Goal: Task Accomplishment & Management: Use online tool/utility

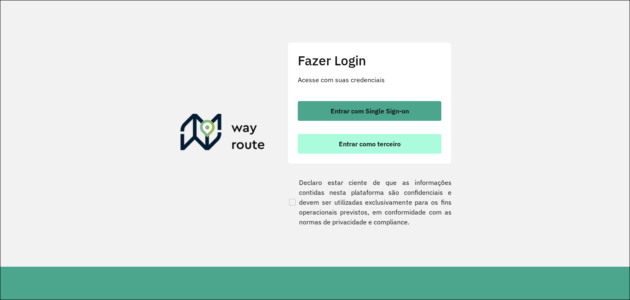
click at [356, 145] on span "Entrar como terceiro" at bounding box center [370, 143] width 62 height 7
click at [374, 147] on span "Entrar como terceiro" at bounding box center [370, 143] width 62 height 7
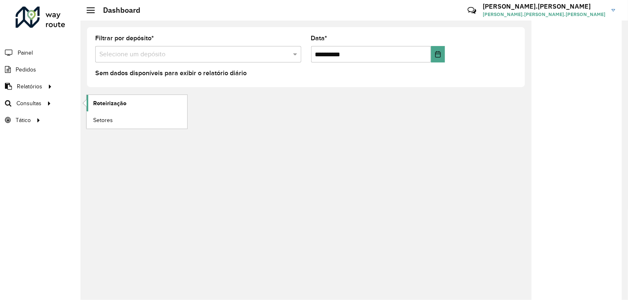
click at [103, 104] on span "Roteirização" at bounding box center [109, 103] width 33 height 9
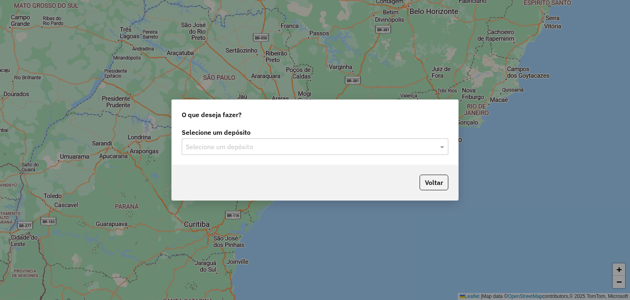
click at [240, 144] on input "text" at bounding box center [307, 147] width 242 height 10
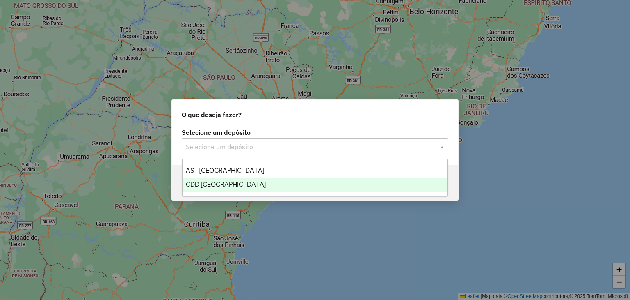
click at [235, 184] on span "CDD Florianópolis" at bounding box center [226, 184] width 80 height 7
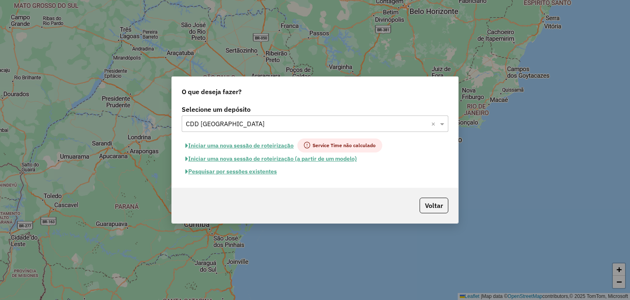
click at [240, 174] on button "Pesquisar por sessões existentes" at bounding box center [231, 171] width 99 height 13
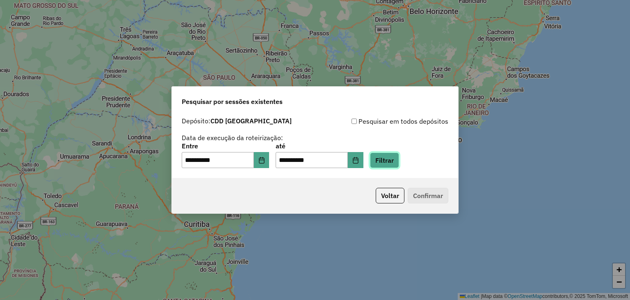
click at [397, 162] on button "Filtrar" at bounding box center [384, 160] width 29 height 16
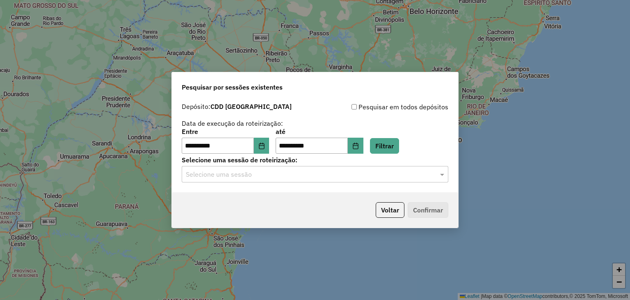
click at [272, 178] on input "text" at bounding box center [307, 174] width 242 height 10
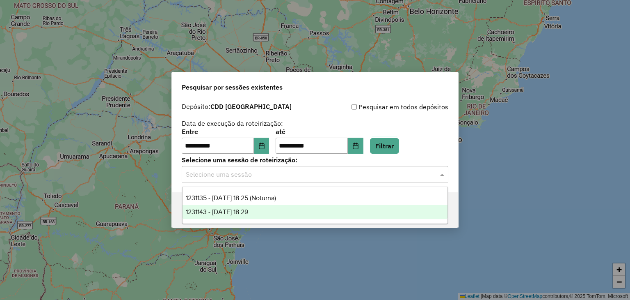
click at [248, 212] on span "1231143 - 19/08/2025 18:29" at bounding box center [217, 211] width 62 height 7
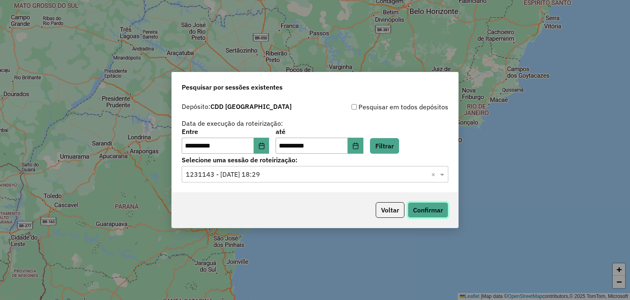
click at [424, 209] on button "Confirmar" at bounding box center [428, 210] width 41 height 16
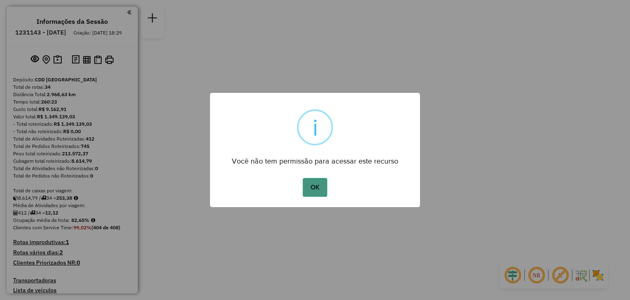
click at [320, 184] on button "OK" at bounding box center [315, 187] width 24 height 19
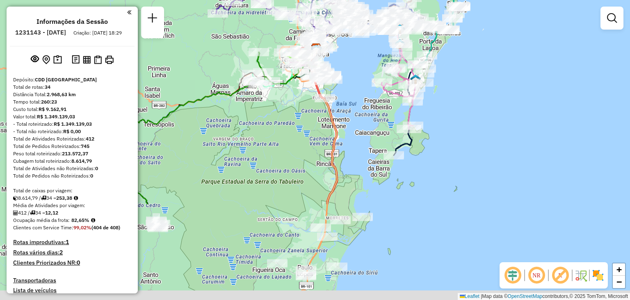
drag, startPoint x: 318, startPoint y: 190, endPoint x: 235, endPoint y: 64, distance: 150.1
click at [235, 64] on div "Janela de atendimento Grade de atendimento Capacidade Transportadoras Veículos …" at bounding box center [315, 150] width 630 height 300
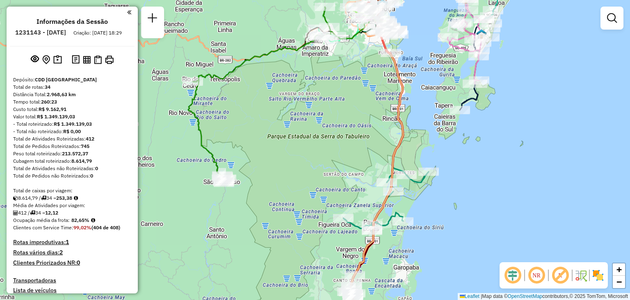
drag, startPoint x: 245, startPoint y: 170, endPoint x: 260, endPoint y: 153, distance: 22.4
click at [306, 127] on div "Janela de atendimento Grade de atendimento Capacidade Transportadoras Veículos …" at bounding box center [315, 150] width 630 height 300
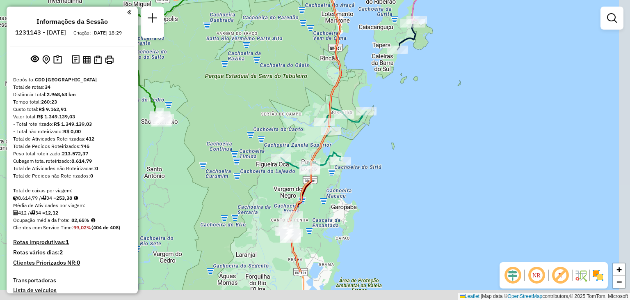
drag, startPoint x: 388, startPoint y: 171, endPoint x: 307, endPoint y: 115, distance: 98.0
click at [307, 115] on div "Janela de atendimento Grade de atendimento Capacidade Transportadoras Veículos …" at bounding box center [315, 150] width 630 height 300
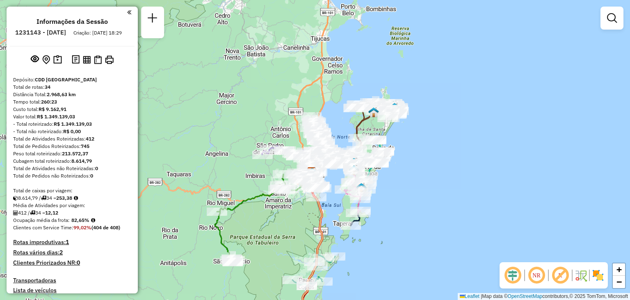
drag, startPoint x: 451, startPoint y: 116, endPoint x: 392, endPoint y: 243, distance: 139.9
click at [392, 243] on div "Janela de atendimento Grade de atendimento Capacidade Transportadoras Veículos …" at bounding box center [315, 150] width 630 height 300
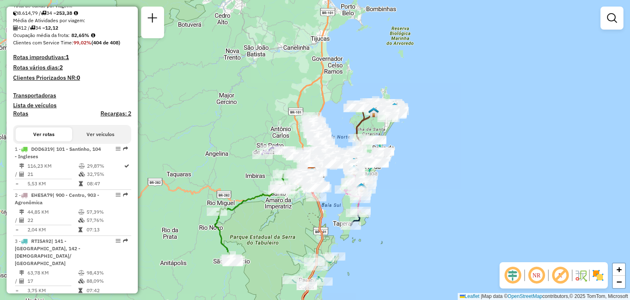
scroll to position [205, 0]
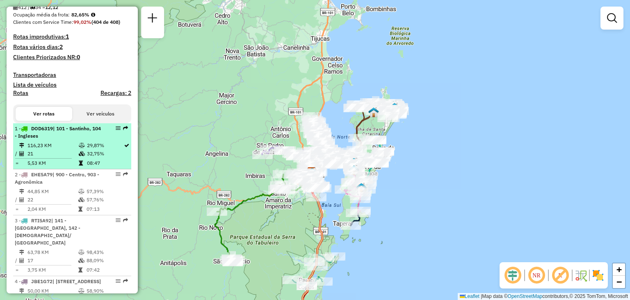
click at [57, 137] on span "| 101 - Santinho, 104 - Ingleses" at bounding box center [58, 132] width 86 height 14
select select "**********"
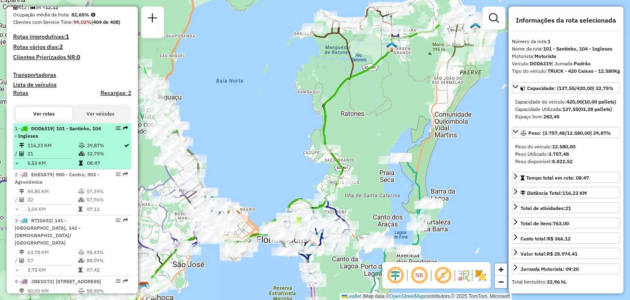
click at [57, 137] on span "| 101 - Santinho, 104 - Ingleses" at bounding box center [58, 132] width 86 height 14
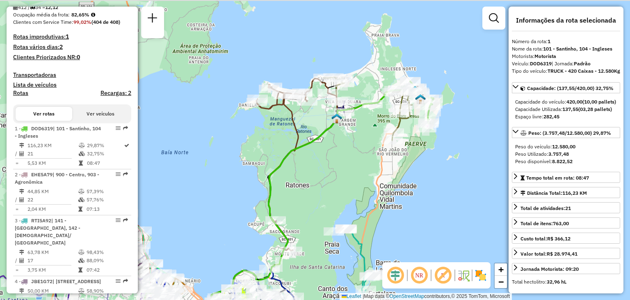
drag, startPoint x: 417, startPoint y: 128, endPoint x: 362, endPoint y: 200, distance: 90.1
click at [362, 200] on div "Janela de atendimento Grade de atendimento Capacidade Transportadoras Veículos …" at bounding box center [315, 150] width 630 height 300
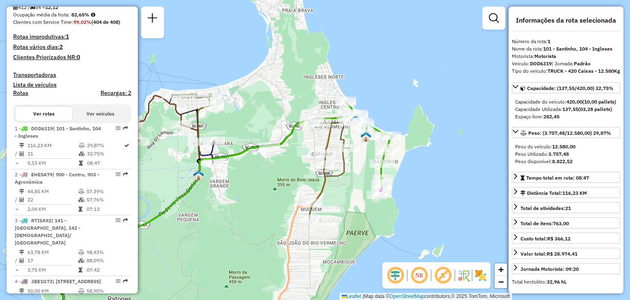
drag, startPoint x: 450, startPoint y: 118, endPoint x: 376, endPoint y: 212, distance: 120.1
click at [376, 212] on div "Janela de atendimento Grade de atendimento Capacidade Transportadoras Veículos …" at bounding box center [315, 150] width 630 height 300
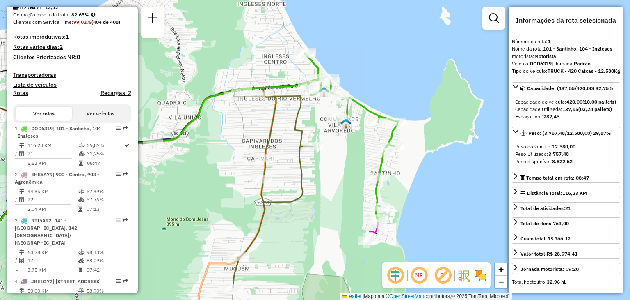
drag, startPoint x: 393, startPoint y: 156, endPoint x: 408, endPoint y: 182, distance: 29.6
click at [408, 182] on div "Janela de atendimento Grade de atendimento Capacidade Transportadoras Veículos …" at bounding box center [315, 150] width 630 height 300
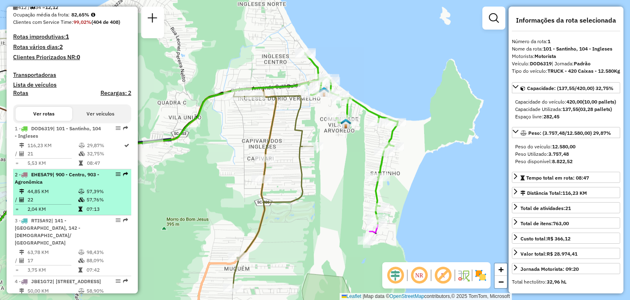
click at [66, 185] on div "2 - EHE5A79 | 900 - Centro, 903 - Agronômica" at bounding box center [58, 178] width 87 height 15
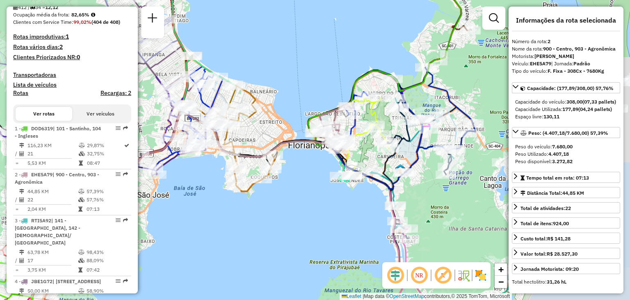
drag, startPoint x: 418, startPoint y: 176, endPoint x: 314, endPoint y: 201, distance: 106.8
click at [310, 204] on div "Janela de atendimento Grade de atendimento Capacidade Transportadoras Veículos …" at bounding box center [315, 150] width 630 height 300
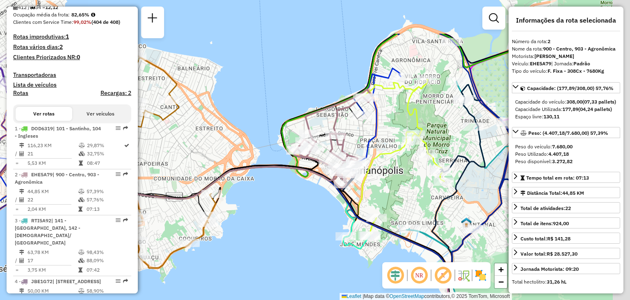
drag, startPoint x: 375, startPoint y: 146, endPoint x: 345, endPoint y: 211, distance: 71.2
click at [345, 211] on icon at bounding box center [193, 187] width 570 height 151
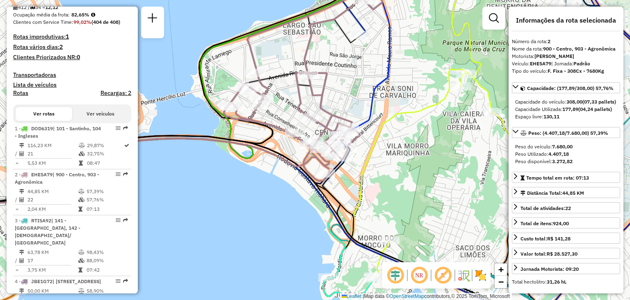
drag, startPoint x: 429, startPoint y: 179, endPoint x: 397, endPoint y: 158, distance: 38.2
click at [397, 158] on div "Janela de atendimento Grade de atendimento Capacidade Transportadoras Veículos …" at bounding box center [315, 150] width 630 height 300
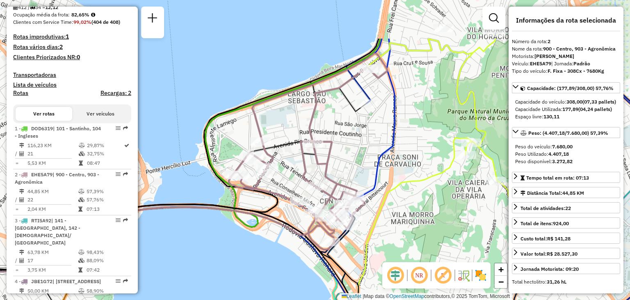
drag, startPoint x: 401, startPoint y: 169, endPoint x: 404, endPoint y: 183, distance: 15.1
click at [404, 183] on icon at bounding box center [420, 205] width 220 height 332
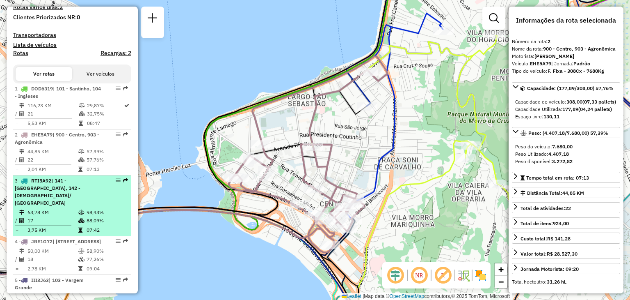
scroll to position [246, 0]
click at [94, 190] on div "3 - RTI5A92 | 141 - [GEOGRAPHIC_DATA], 142 - Carianos/ [GEOGRAPHIC_DATA]" at bounding box center [58, 191] width 87 height 30
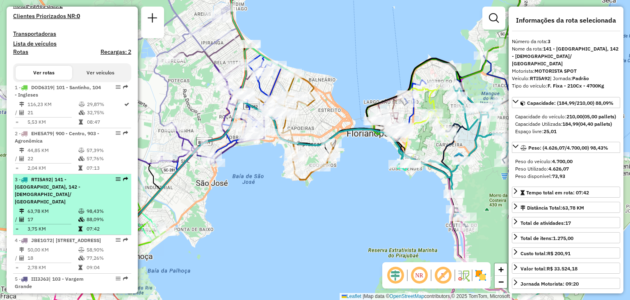
click at [94, 190] on div "3 - RTI5A92 | 141 - [GEOGRAPHIC_DATA], 142 - Carianos/ [GEOGRAPHIC_DATA]" at bounding box center [58, 191] width 87 height 30
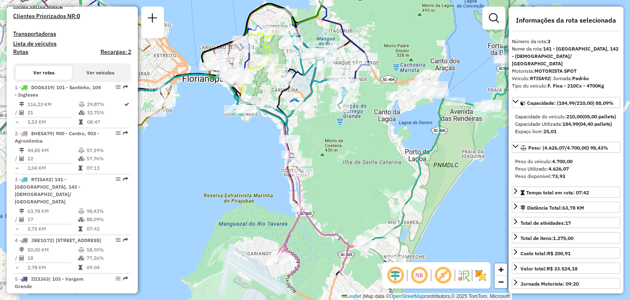
drag, startPoint x: 421, startPoint y: 204, endPoint x: 258, endPoint y: 149, distance: 172.2
click at [258, 149] on div "Janela de atendimento Grade de atendimento Capacidade Transportadoras Veículos …" at bounding box center [315, 150] width 630 height 300
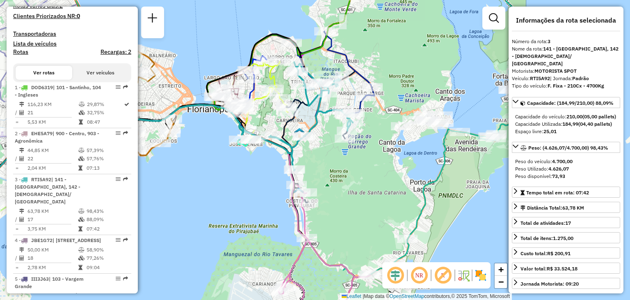
drag, startPoint x: 225, startPoint y: 164, endPoint x: 209, endPoint y: 190, distance: 30.9
click at [227, 191] on div "Janela de atendimento Grade de atendimento Capacidade Transportadoras Veículos …" at bounding box center [315, 150] width 630 height 300
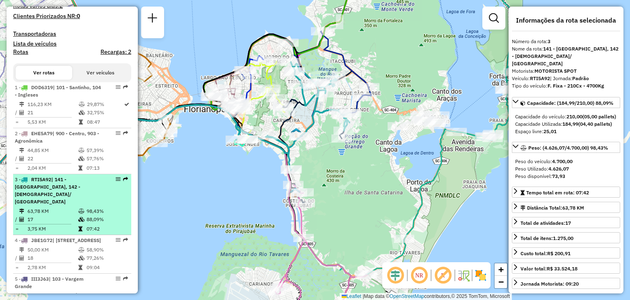
click at [51, 182] on span "RTI5A92" at bounding box center [41, 179] width 20 height 6
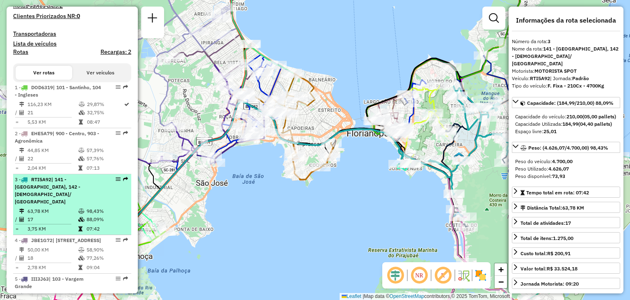
click at [51, 182] on span "RTI5A92" at bounding box center [41, 179] width 20 height 6
click at [116, 181] on em at bounding box center [118, 178] width 5 height 5
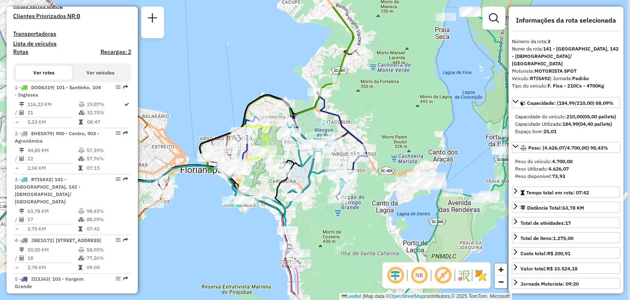
drag, startPoint x: 433, startPoint y: 199, endPoint x: 271, endPoint y: 239, distance: 167.4
click at [264, 242] on div "Janela de atendimento Grade de atendimento Capacidade Transportadoras Veículos …" at bounding box center [315, 150] width 630 height 300
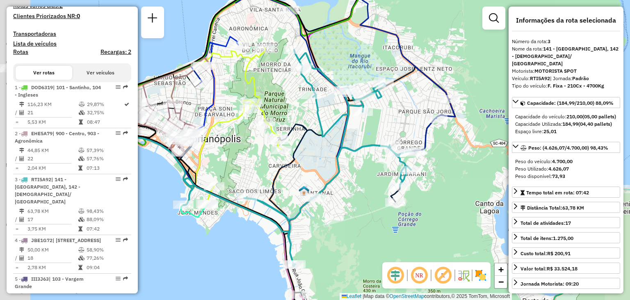
drag, startPoint x: 281, startPoint y: 213, endPoint x: 378, endPoint y: 221, distance: 97.6
click at [376, 228] on div "Janela de atendimento Grade de atendimento Capacidade Transportadoras Veículos …" at bounding box center [315, 150] width 630 height 300
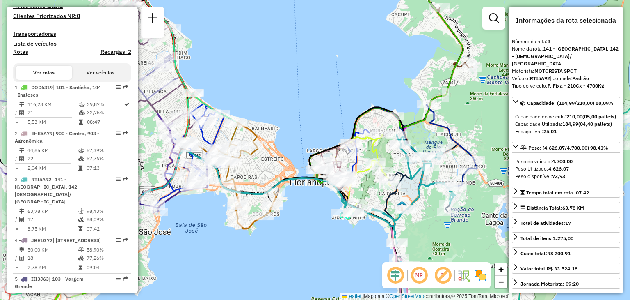
drag, startPoint x: 240, startPoint y: 220, endPoint x: 255, endPoint y: 203, distance: 23.2
click at [270, 222] on div "Janela de atendimento Grade de atendimento Capacidade Transportadoras Veículos …" at bounding box center [315, 150] width 630 height 300
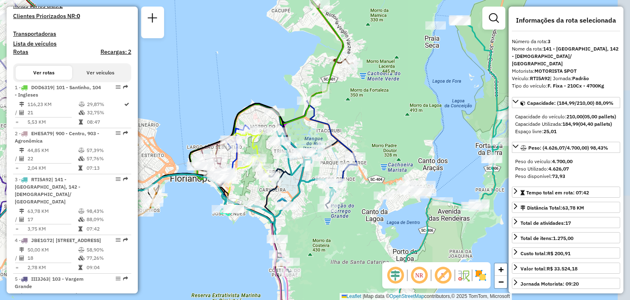
drag, startPoint x: 341, startPoint y: 235, endPoint x: 222, endPoint y: 235, distance: 119.8
click at [222, 235] on div "Janela de atendimento Grade de atendimento Capacidade Transportadoras Veículos …" at bounding box center [315, 150] width 630 height 300
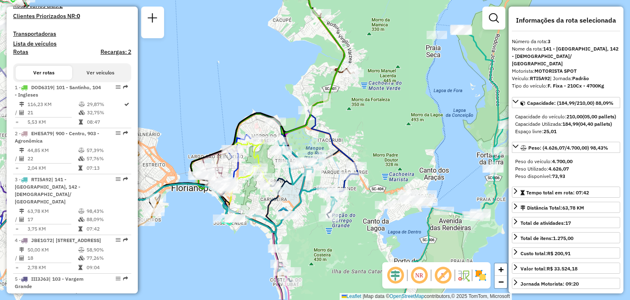
drag, startPoint x: 317, startPoint y: 217, endPoint x: 313, endPoint y: 225, distance: 8.6
click at [315, 226] on div "Janela de atendimento Grade de atendimento Capacidade Transportadoras Veículos …" at bounding box center [315, 150] width 630 height 300
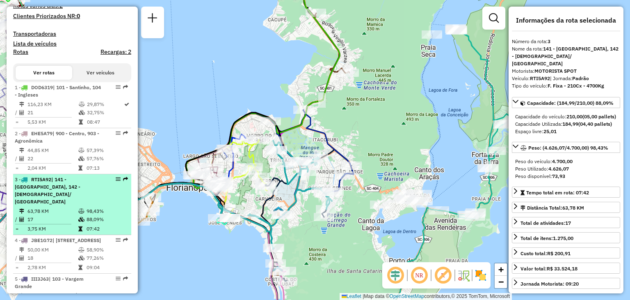
click at [116, 181] on em at bounding box center [118, 178] width 5 height 5
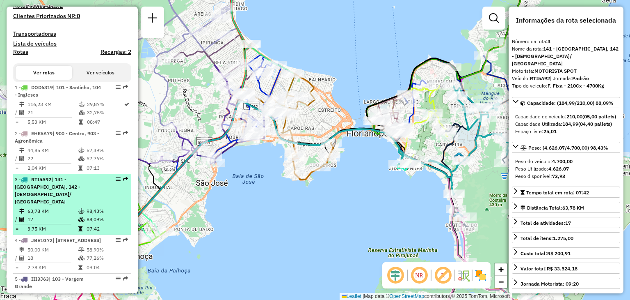
click at [116, 181] on em at bounding box center [118, 178] width 5 height 5
click at [123, 181] on em at bounding box center [125, 178] width 5 height 5
drag, startPoint x: 108, startPoint y: 186, endPoint x: 112, endPoint y: 188, distance: 4.3
click at [112, 181] on div at bounding box center [115, 178] width 25 height 5
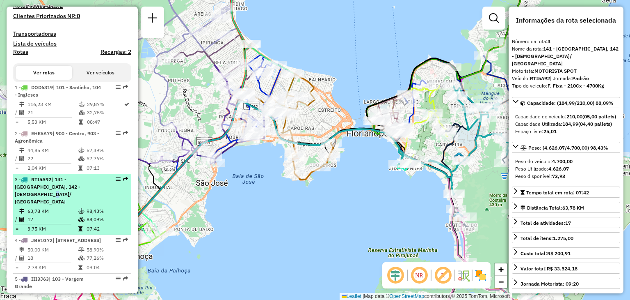
drag, startPoint x: 112, startPoint y: 188, endPoint x: 75, endPoint y: 193, distance: 36.9
click at [75, 193] on span "| 141 - [GEOGRAPHIC_DATA], 142 - [DEMOGRAPHIC_DATA]/ [GEOGRAPHIC_DATA]" at bounding box center [48, 190] width 66 height 28
click at [48, 182] on span "RTI5A92" at bounding box center [41, 179] width 20 height 6
click at [29, 185] on strong "RTI5A92 | 141 - [GEOGRAPHIC_DATA], 142 - Carianos/ [GEOGRAPHIC_DATA]" at bounding box center [48, 190] width 66 height 28
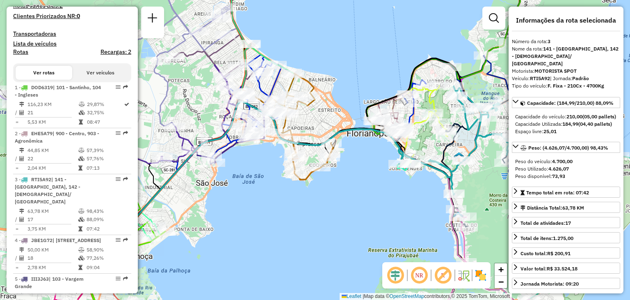
click at [105, 80] on button "Ver veículos" at bounding box center [100, 73] width 57 height 14
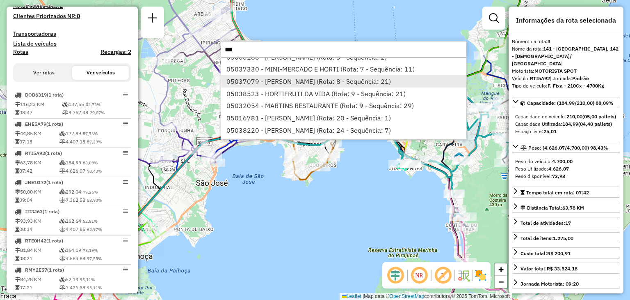
scroll to position [0, 0]
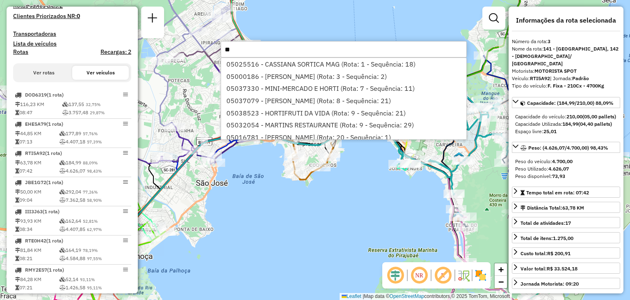
type input "*"
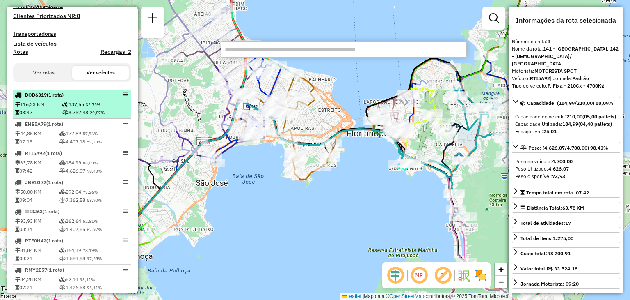
click at [127, 107] on td "137,55 32,75%" at bounding box center [96, 104] width 68 height 8
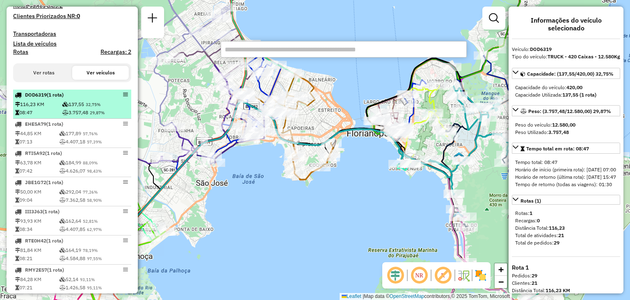
click at [124, 97] on em at bounding box center [125, 94] width 5 height 5
click at [117, 98] on div "DOD6319 (1 Rota)" at bounding box center [72, 94] width 115 height 7
click at [91, 98] on div "DOD6319 (1 Rota)" at bounding box center [58, 94] width 87 height 7
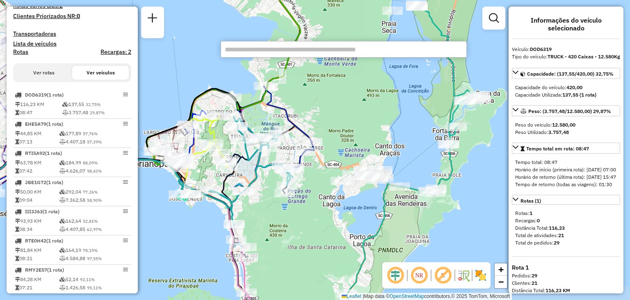
drag, startPoint x: 381, startPoint y: 197, endPoint x: 205, endPoint y: 222, distance: 177.8
click at [163, 227] on div "Janela de atendimento Grade de atendimento Capacidade Transportadoras Veículos …" at bounding box center [315, 150] width 630 height 300
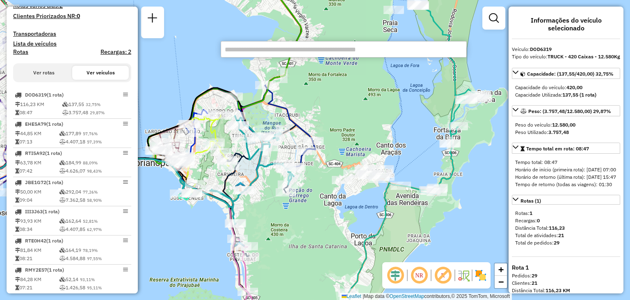
click at [53, 80] on button "Ver rotas" at bounding box center [44, 73] width 57 height 14
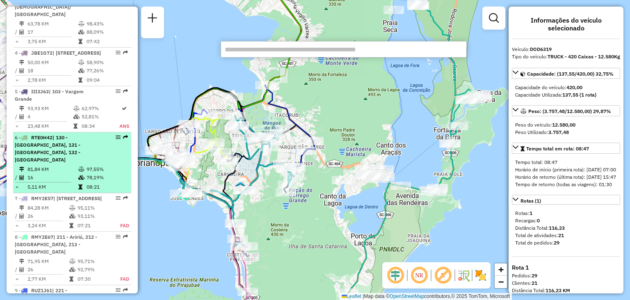
scroll to position [451, 0]
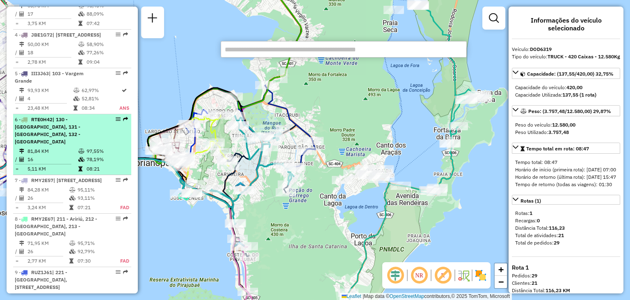
click at [52, 134] on span "| 130 - [GEOGRAPHIC_DATA], 131 - [GEOGRAPHIC_DATA], 132 - [GEOGRAPHIC_DATA]" at bounding box center [48, 130] width 66 height 28
select select "**********"
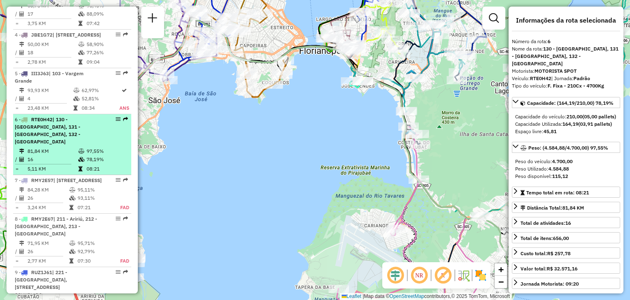
click at [52, 134] on span "| 130 - [GEOGRAPHIC_DATA], 131 - [GEOGRAPHIC_DATA], 132 - [GEOGRAPHIC_DATA]" at bounding box center [48, 130] width 66 height 28
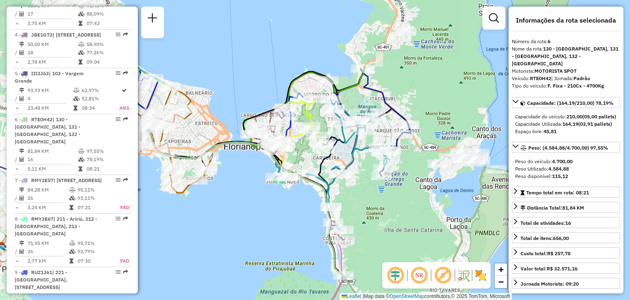
drag, startPoint x: 402, startPoint y: 146, endPoint x: 291, endPoint y: 239, distance: 145.1
click at [318, 249] on icon at bounding box center [219, 249] width 436 height 270
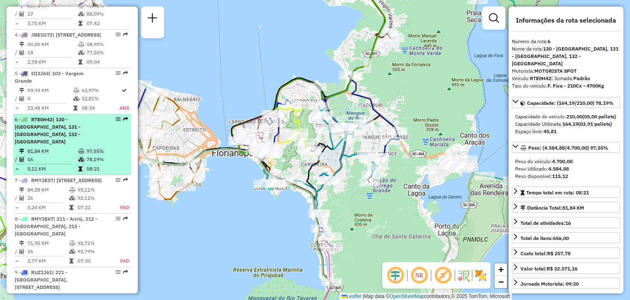
click at [48, 117] on span "RTE0H42" at bounding box center [41, 119] width 21 height 6
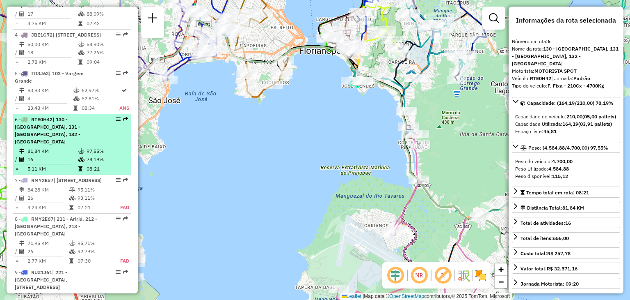
click at [48, 117] on span "RTE0H42" at bounding box center [41, 119] width 21 height 6
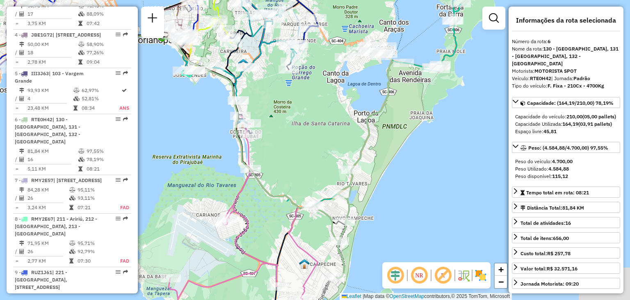
drag, startPoint x: 362, startPoint y: 131, endPoint x: 230, endPoint y: 124, distance: 132.4
click at [200, 117] on div "Janela de atendimento Grade de atendimento Capacidade Transportadoras Veículos …" at bounding box center [315, 150] width 630 height 300
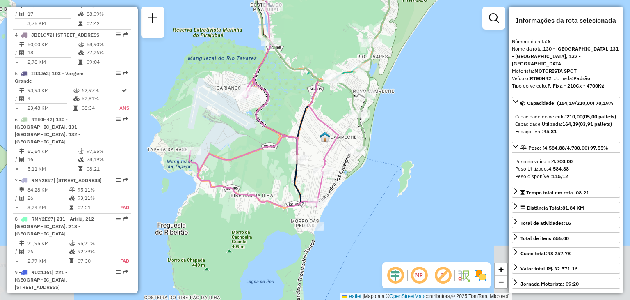
drag, startPoint x: 301, startPoint y: 222, endPoint x: 314, endPoint y: 99, distance: 123.4
click at [314, 99] on icon at bounding box center [263, 98] width 149 height 218
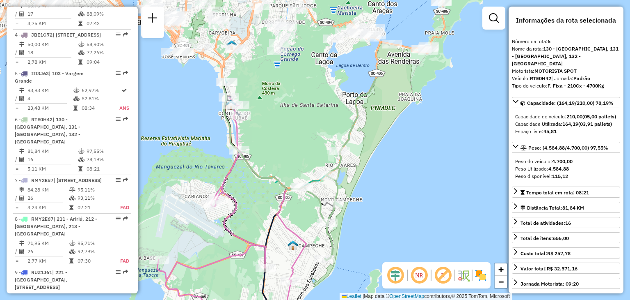
drag, startPoint x: 394, startPoint y: 105, endPoint x: 362, endPoint y: 213, distance: 112.6
click at [362, 213] on div "Janela de atendimento Grade de atendimento Capacidade Transportadoras Veículos …" at bounding box center [315, 150] width 630 height 300
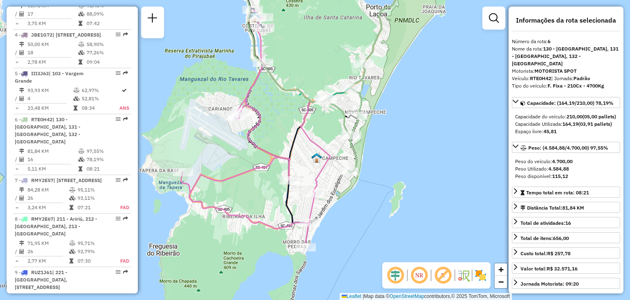
drag, startPoint x: 357, startPoint y: 237, endPoint x: 381, endPoint y: 150, distance: 90.3
click at [381, 150] on div "Janela de atendimento Grade de atendimento Capacidade Transportadoras Veículos …" at bounding box center [315, 150] width 630 height 300
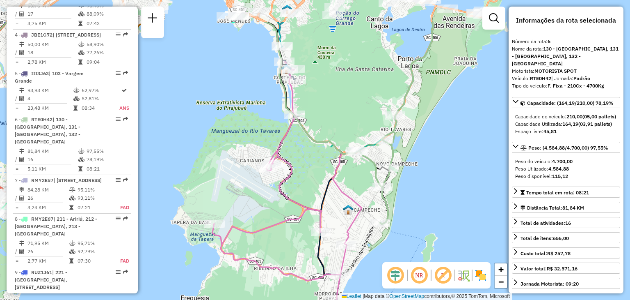
drag, startPoint x: 276, startPoint y: 128, endPoint x: 309, endPoint y: 193, distance: 73.4
click at [309, 193] on div "Janela de atendimento Grade de atendimento Capacidade Transportadoras Veículos …" at bounding box center [315, 150] width 630 height 300
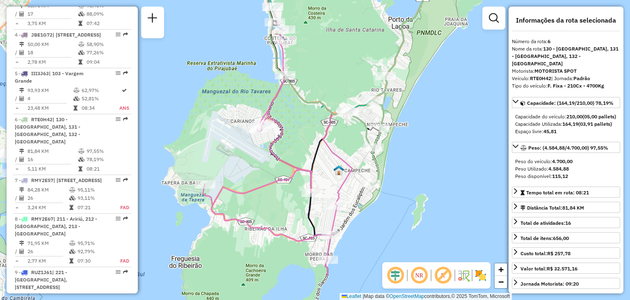
drag, startPoint x: 311, startPoint y: 202, endPoint x: 300, endPoint y: 148, distance: 55.1
click at [300, 148] on div "Janela de atendimento Grade de atendimento Capacidade Transportadoras Veículos …" at bounding box center [315, 150] width 630 height 300
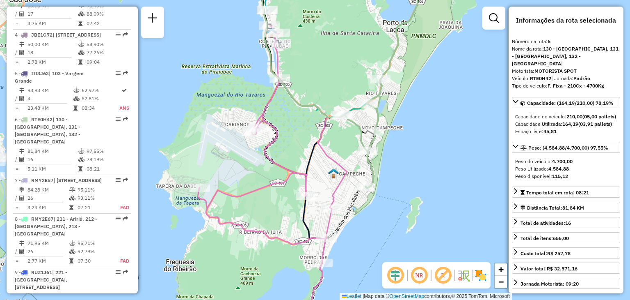
drag, startPoint x: 366, startPoint y: 224, endPoint x: 356, endPoint y: 223, distance: 10.3
click at [360, 227] on div "Janela de atendimento Grade de atendimento Capacidade Transportadoras Veículos …" at bounding box center [315, 150] width 630 height 300
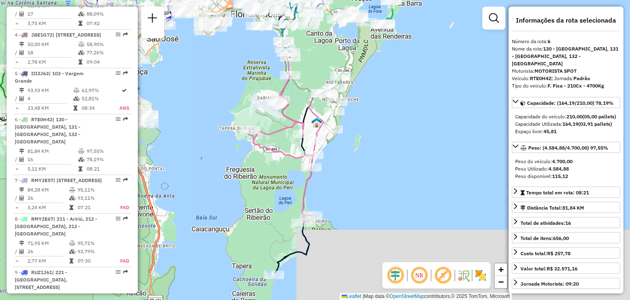
drag, startPoint x: 389, startPoint y: 211, endPoint x: 356, endPoint y: 199, distance: 35.3
click at [380, 155] on div "Janela de atendimento Grade de atendimento Capacidade Transportadoras Veículos …" at bounding box center [315, 150] width 630 height 300
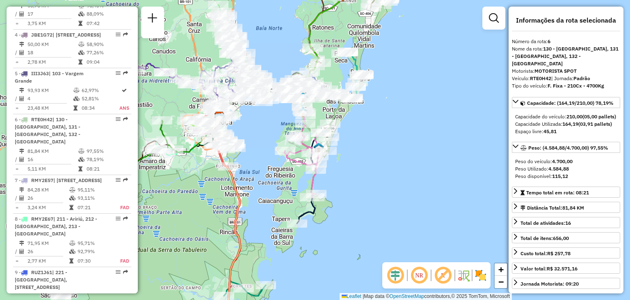
drag, startPoint x: 370, startPoint y: 213, endPoint x: 364, endPoint y: 200, distance: 13.4
click at [364, 200] on div "Janela de atendimento Grade de atendimento Capacidade Transportadoras Veículos …" at bounding box center [315, 150] width 630 height 300
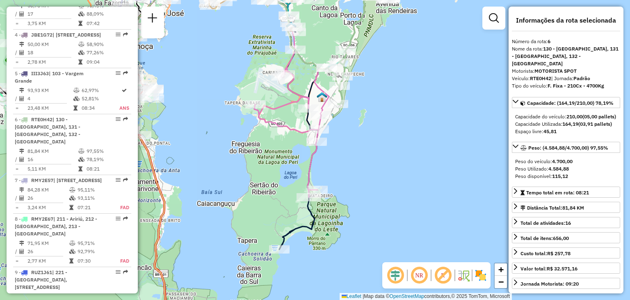
drag, startPoint x: 318, startPoint y: 251, endPoint x: 365, endPoint y: 242, distance: 48.1
click at [361, 247] on div "Janela de atendimento Grade de atendimento Capacidade Transportadoras Veículos …" at bounding box center [315, 150] width 630 height 300
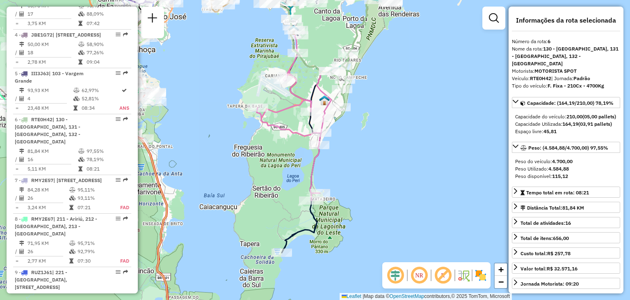
drag, startPoint x: 369, startPoint y: 177, endPoint x: 371, endPoint y: 181, distance: 4.2
click at [371, 181] on div "Janela de atendimento Grade de atendimento Capacidade Transportadoras Veículos …" at bounding box center [315, 150] width 630 height 300
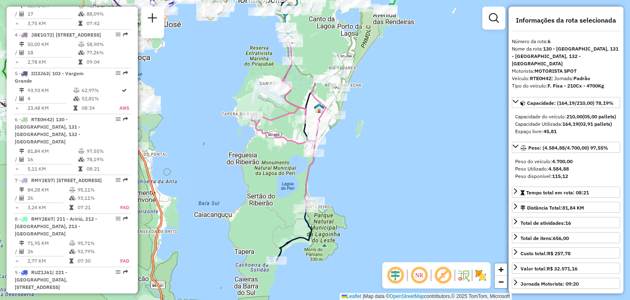
drag, startPoint x: 371, startPoint y: 153, endPoint x: 366, endPoint y: 161, distance: 9.4
click at [366, 161] on div "Janela de atendimento Grade de atendimento Capacidade Transportadoras Veículos …" at bounding box center [315, 150] width 630 height 300
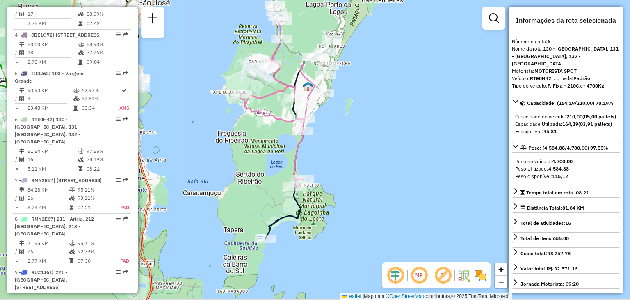
drag, startPoint x: 377, startPoint y: 162, endPoint x: 373, endPoint y: 139, distance: 23.3
click at [373, 139] on div "Janela de atendimento Grade de atendimento Capacidade Transportadoras Veículos …" at bounding box center [315, 150] width 630 height 300
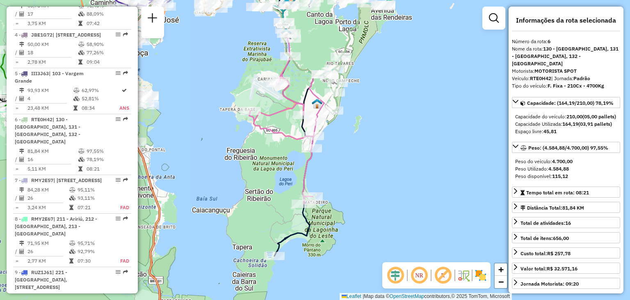
drag, startPoint x: 337, startPoint y: 153, endPoint x: 346, endPoint y: 171, distance: 19.6
click at [346, 171] on div "Janela de atendimento Grade de atendimento Capacidade Transportadoras Veículos …" at bounding box center [315, 150] width 630 height 300
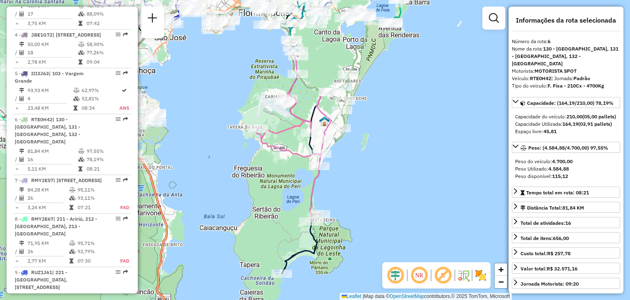
drag, startPoint x: 389, startPoint y: 156, endPoint x: 399, endPoint y: 164, distance: 12.6
click at [398, 165] on div "Janela de atendimento Grade de atendimento Capacidade Transportadoras Veículos …" at bounding box center [315, 150] width 630 height 300
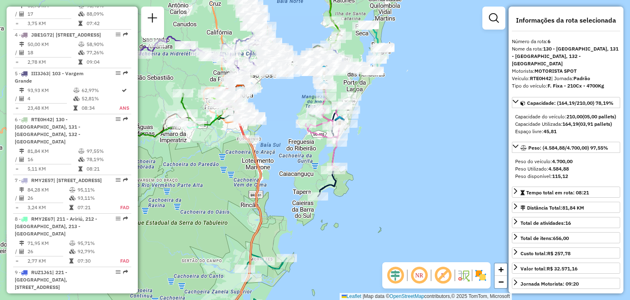
drag, startPoint x: 372, startPoint y: 235, endPoint x: 360, endPoint y: 216, distance: 22.9
click at [360, 216] on div "Janela de atendimento Grade de atendimento Capacidade Transportadoras Veículos …" at bounding box center [315, 150] width 630 height 300
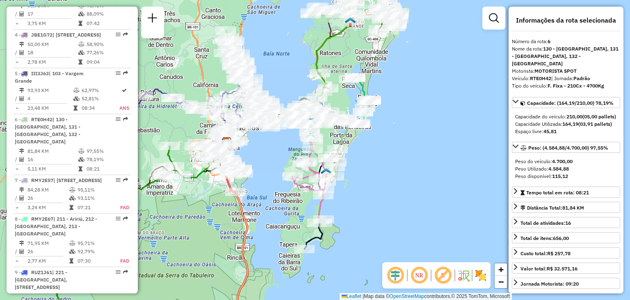
drag, startPoint x: 375, startPoint y: 160, endPoint x: 362, endPoint y: 212, distance: 54.2
click at [362, 212] on div "Janela de atendimento Grade de atendimento Capacidade Transportadoras Veículos …" at bounding box center [315, 150] width 630 height 300
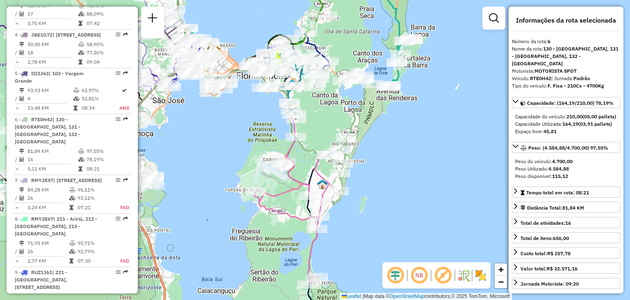
drag, startPoint x: 330, startPoint y: 178, endPoint x: 344, endPoint y: 204, distance: 29.5
click at [360, 207] on div "Janela de atendimento Grade de atendimento Capacidade Transportadoras Veículos …" at bounding box center [315, 150] width 630 height 300
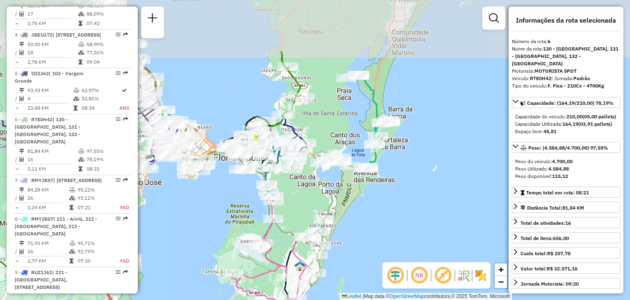
drag, startPoint x: 403, startPoint y: 163, endPoint x: 355, endPoint y: 238, distance: 90.0
click at [375, 248] on div "Janela de atendimento Grade de atendimento Capacidade Transportadoras Veículos …" at bounding box center [315, 150] width 630 height 300
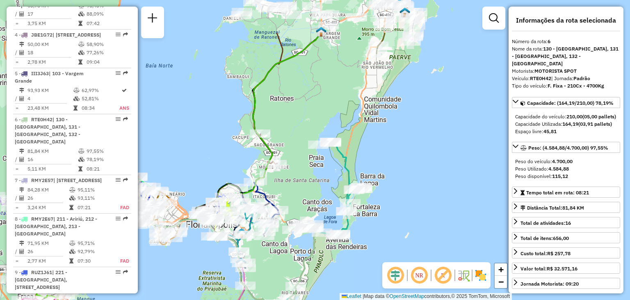
drag, startPoint x: 430, startPoint y: 174, endPoint x: 394, endPoint y: 212, distance: 52.8
click at [409, 237] on div "Janela de atendimento Grade de atendimento Capacidade Transportadoras Veículos …" at bounding box center [315, 150] width 630 height 300
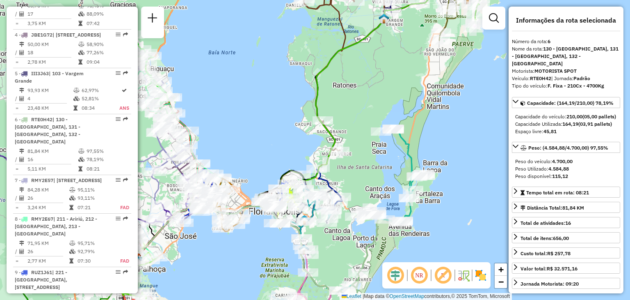
drag, startPoint x: 268, startPoint y: 257, endPoint x: 333, endPoint y: 229, distance: 71.2
click at [328, 243] on div "Janela de atendimento Grade de atendimento Capacidade Transportadoras Veículos …" at bounding box center [315, 150] width 630 height 300
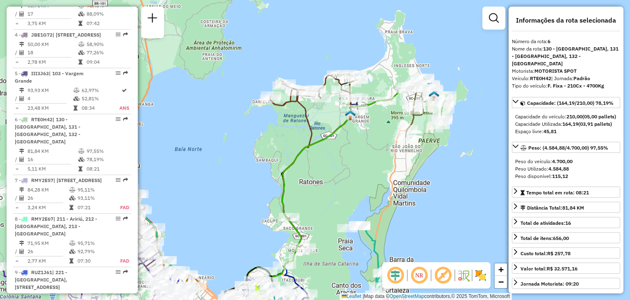
drag, startPoint x: 383, startPoint y: 118, endPoint x: 350, endPoint y: 215, distance: 102.4
click at [350, 215] on div "Janela de atendimento Grade de atendimento Capacidade Transportadoras Veículos …" at bounding box center [315, 150] width 630 height 300
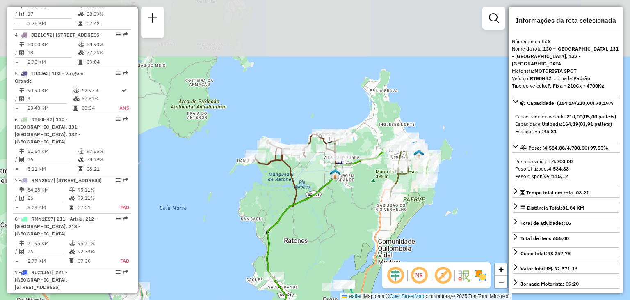
drag, startPoint x: 325, startPoint y: 123, endPoint x: 312, endPoint y: 179, distance: 58.2
click at [310, 181] on div "Janela de atendimento Grade de atendimento Capacidade Transportadoras Veículos …" at bounding box center [315, 150] width 630 height 300
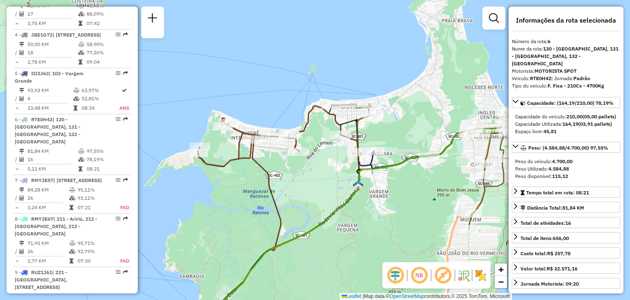
drag, startPoint x: 318, startPoint y: 168, endPoint x: 334, endPoint y: 158, distance: 19.4
click at [323, 172] on div "Janela de atendimento Grade de atendimento Capacidade Transportadoras Veículos …" at bounding box center [315, 150] width 630 height 300
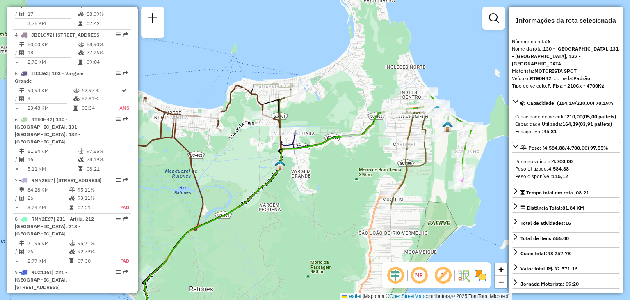
drag, startPoint x: 444, startPoint y: 227, endPoint x: 360, endPoint y: 204, distance: 87.2
click at [360, 204] on div "Janela de atendimento Grade de atendimento Capacidade Transportadoras Veículos …" at bounding box center [315, 150] width 630 height 300
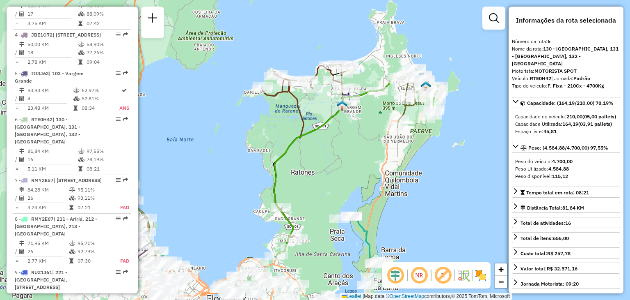
drag, startPoint x: 290, startPoint y: 243, endPoint x: 330, endPoint y: 104, distance: 144.3
click at [333, 158] on div "Janela de atendimento Grade de atendimento Capacidade Transportadoras Veículos …" at bounding box center [315, 150] width 630 height 300
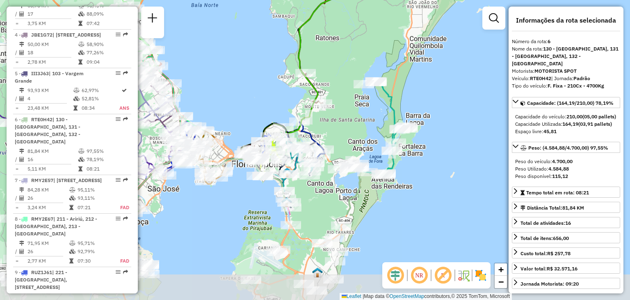
drag, startPoint x: 330, startPoint y: 178, endPoint x: 351, endPoint y: 107, distance: 74.1
click at [350, 62] on div "Janela de atendimento Grade de atendimento Capacidade Transportadoras Veículos …" at bounding box center [315, 150] width 630 height 300
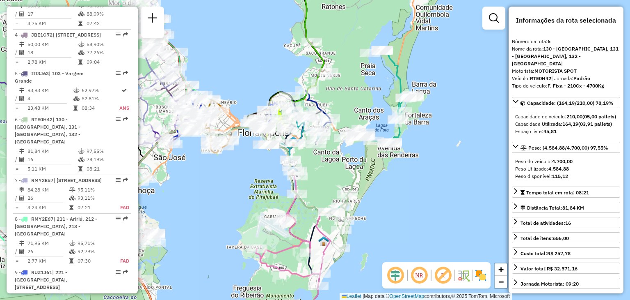
drag, startPoint x: 348, startPoint y: 122, endPoint x: 353, endPoint y: 91, distance: 31.3
click at [353, 91] on div "Janela de atendimento Grade de atendimento Capacidade Transportadoras Veículos …" at bounding box center [315, 150] width 630 height 300
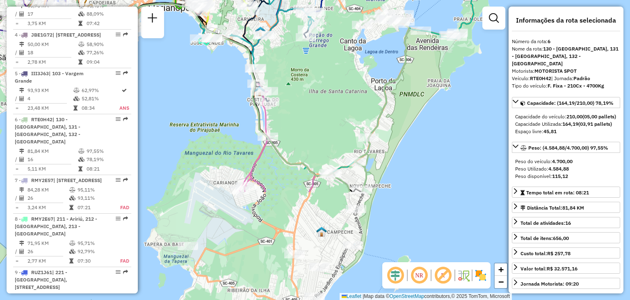
drag, startPoint x: 319, startPoint y: 218, endPoint x: 326, endPoint y: 117, distance: 101.6
click at [323, 80] on div "Janela de atendimento Grade de atendimento Capacidade Transportadoras Veículos …" at bounding box center [315, 150] width 630 height 300
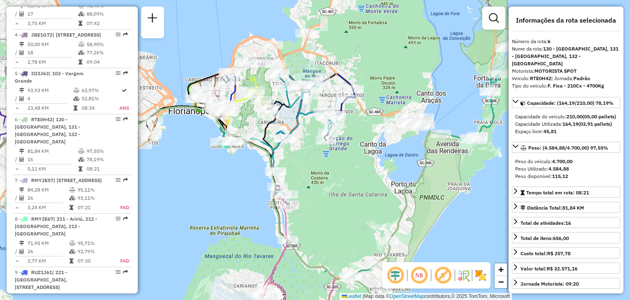
drag, startPoint x: 280, startPoint y: 90, endPoint x: 321, endPoint y: 244, distance: 159.8
click at [321, 244] on div "Janela de atendimento Grade de atendimento Capacidade Transportadoras Veículos …" at bounding box center [315, 150] width 630 height 300
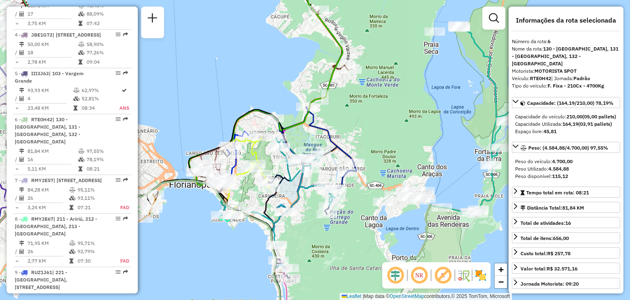
drag, startPoint x: 421, startPoint y: 107, endPoint x: 364, endPoint y: 149, distance: 70.7
click at [366, 151] on div "Janela de atendimento Grade de atendimento Capacidade Transportadoras Veículos …" at bounding box center [315, 150] width 630 height 300
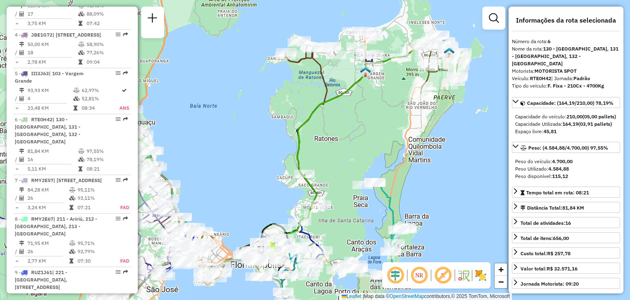
drag, startPoint x: 365, startPoint y: 98, endPoint x: 397, endPoint y: 134, distance: 48.0
click at [348, 173] on div "Janela de atendimento Grade de atendimento Capacidade Transportadoras Veículos …" at bounding box center [315, 150] width 630 height 300
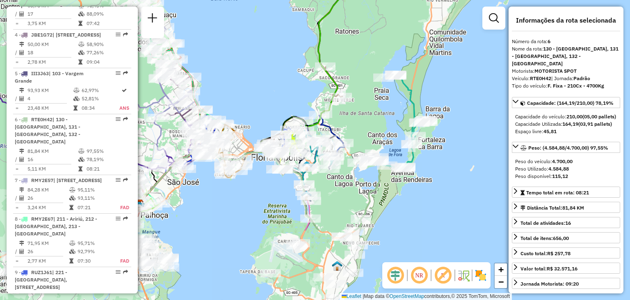
drag, startPoint x: 340, startPoint y: 170, endPoint x: 358, endPoint y: 71, distance: 101.0
click at [358, 71] on div "Janela de atendimento Grade de atendimento Capacidade Transportadoras Veículos …" at bounding box center [315, 150] width 630 height 300
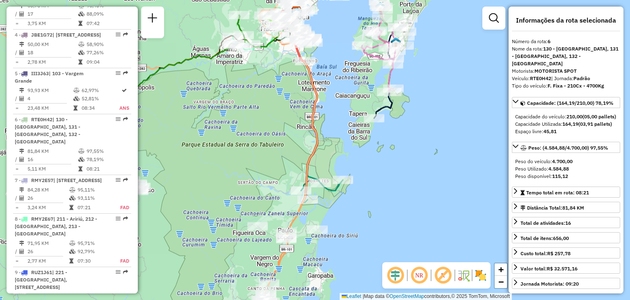
drag, startPoint x: 295, startPoint y: 145, endPoint x: 343, endPoint y: 18, distance: 135.6
click at [343, 18] on div "Janela de atendimento Grade de atendimento Capacidade Transportadoras Veículos …" at bounding box center [315, 150] width 630 height 300
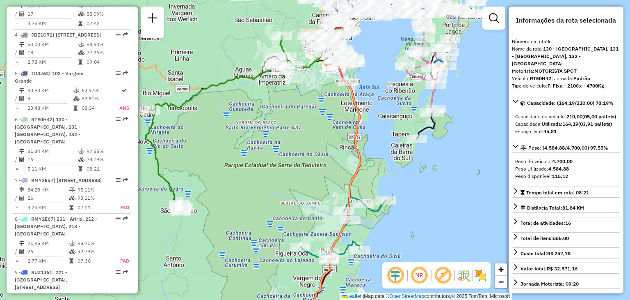
drag, startPoint x: 345, startPoint y: 169, endPoint x: 387, endPoint y: 261, distance: 100.8
click at [387, 261] on hb-router-mapa "Informações da Sessão 1231143 - [DATE] Criação: [DATE] 18:29 Depósito: CDD [GEO…" at bounding box center [315, 150] width 630 height 300
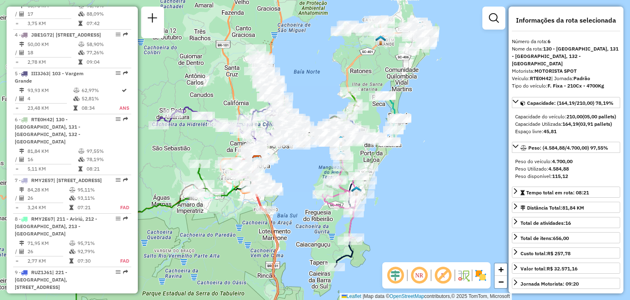
drag, startPoint x: 327, startPoint y: 103, endPoint x: 287, endPoint y: 242, distance: 144.7
click at [249, 225] on div "Janela de atendimento Grade de atendimento Capacidade Transportadoras Veículos …" at bounding box center [315, 150] width 630 height 300
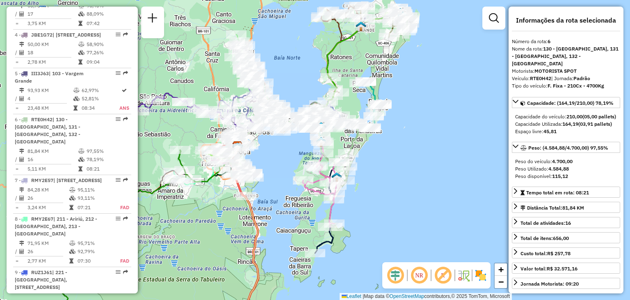
drag, startPoint x: 311, startPoint y: 254, endPoint x: 302, endPoint y: 240, distance: 16.4
click at [288, 238] on div "Janela de atendimento Grade de atendimento Capacidade Transportadoras Veículos …" at bounding box center [315, 150] width 630 height 300
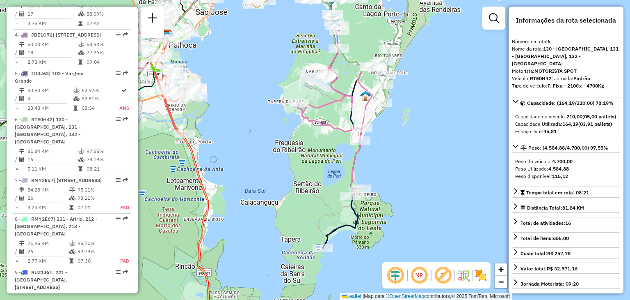
drag, startPoint x: 316, startPoint y: 214, endPoint x: 303, endPoint y: 195, distance: 22.8
click at [303, 195] on div "Janela de atendimento Grade de atendimento Capacidade Transportadoras Veículos …" at bounding box center [315, 150] width 630 height 300
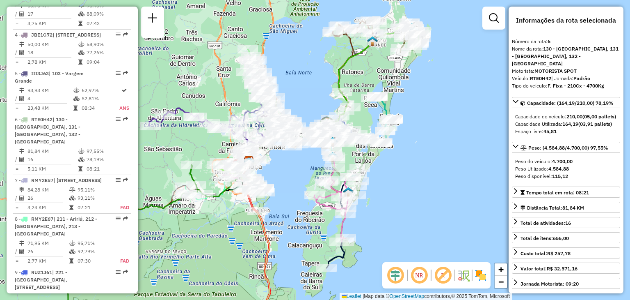
drag, startPoint x: 380, startPoint y: 165, endPoint x: 394, endPoint y: 210, distance: 47.2
click at [394, 210] on div "Janela de atendimento Grade de atendimento Capacidade Transportadoras Veículos …" at bounding box center [315, 150] width 630 height 300
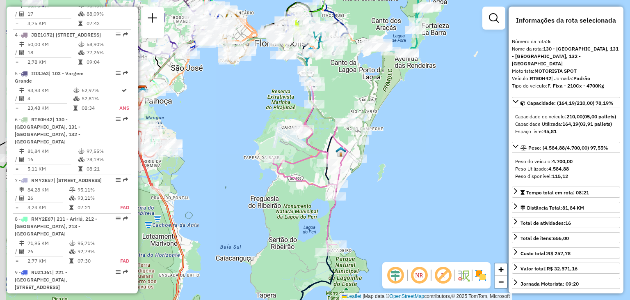
drag, startPoint x: 355, startPoint y: 215, endPoint x: 397, endPoint y: 168, distance: 63.6
click at [397, 169] on div "Janela de atendimento Grade de atendimento Capacidade Transportadoras Veículos …" at bounding box center [315, 150] width 630 height 300
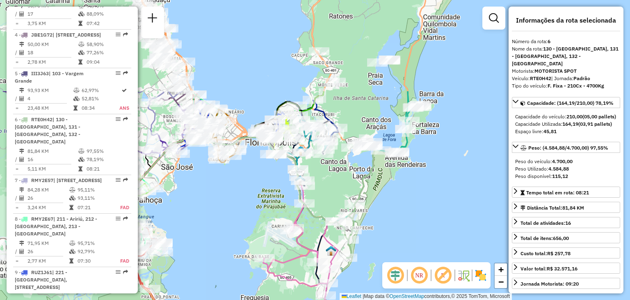
drag, startPoint x: 398, startPoint y: 127, endPoint x: 382, endPoint y: 248, distance: 122.1
click at [382, 248] on div "Janela de atendimento Grade de atendimento Capacidade Transportadoras Veículos …" at bounding box center [315, 150] width 630 height 300
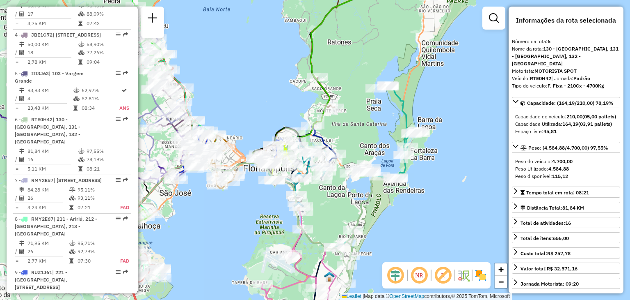
drag, startPoint x: 364, startPoint y: 89, endPoint x: 362, endPoint y: 114, distance: 25.1
click at [362, 114] on div "Janela de atendimento Grade de atendimento Capacidade Transportadoras Veículos …" at bounding box center [315, 150] width 630 height 300
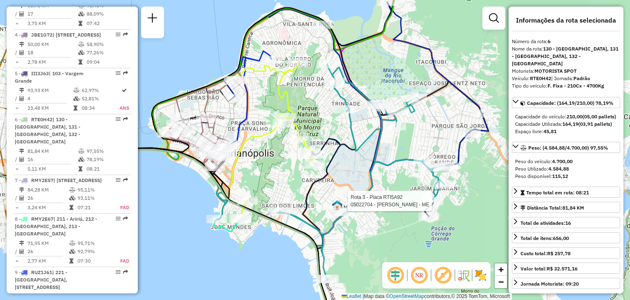
drag, startPoint x: 321, startPoint y: 246, endPoint x: 347, endPoint y: 248, distance: 25.9
click at [357, 254] on div "Rota 3 - Placa RTI5A92 05022704 - [PERSON_NAME] - ME Janela de atendimento Grad…" at bounding box center [315, 150] width 630 height 300
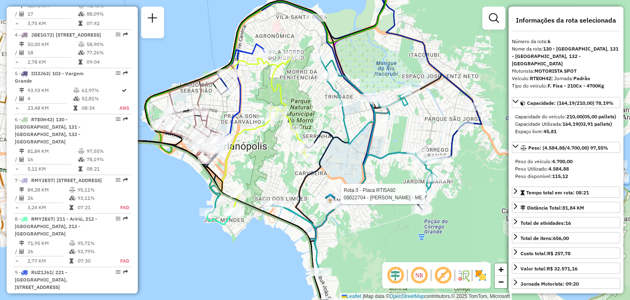
drag, startPoint x: 386, startPoint y: 240, endPoint x: 379, endPoint y: 234, distance: 9.3
click at [379, 234] on div "Rota 3 - Placa RTI5A92 05022704 - [PERSON_NAME] - ME Janela de atendimento Grad…" at bounding box center [315, 150] width 630 height 300
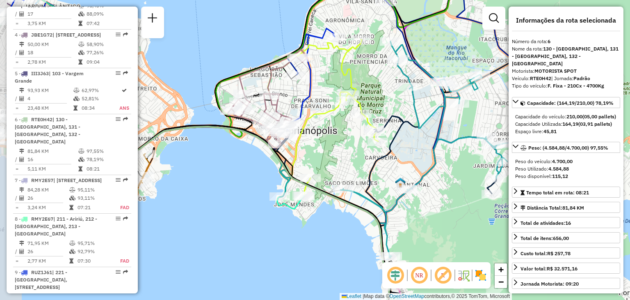
drag, startPoint x: 257, startPoint y: 196, endPoint x: 311, endPoint y: 153, distance: 68.6
click at [328, 178] on div "Janela de atendimento Grade de atendimento Capacidade Transportadoras Veículos …" at bounding box center [315, 150] width 630 height 300
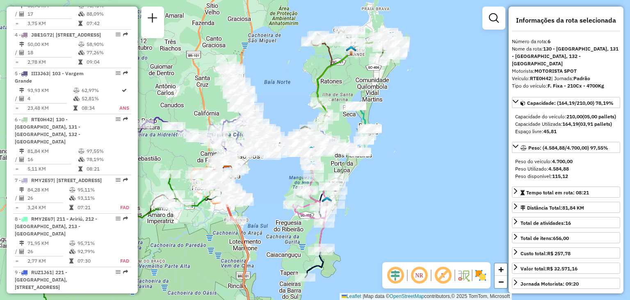
drag, startPoint x: 399, startPoint y: 181, endPoint x: 387, endPoint y: 177, distance: 12.3
click at [387, 181] on div "Janela de atendimento Grade de atendimento Capacidade Transportadoras Veículos …" at bounding box center [315, 150] width 630 height 300
